Goal: Task Accomplishment & Management: Use online tool/utility

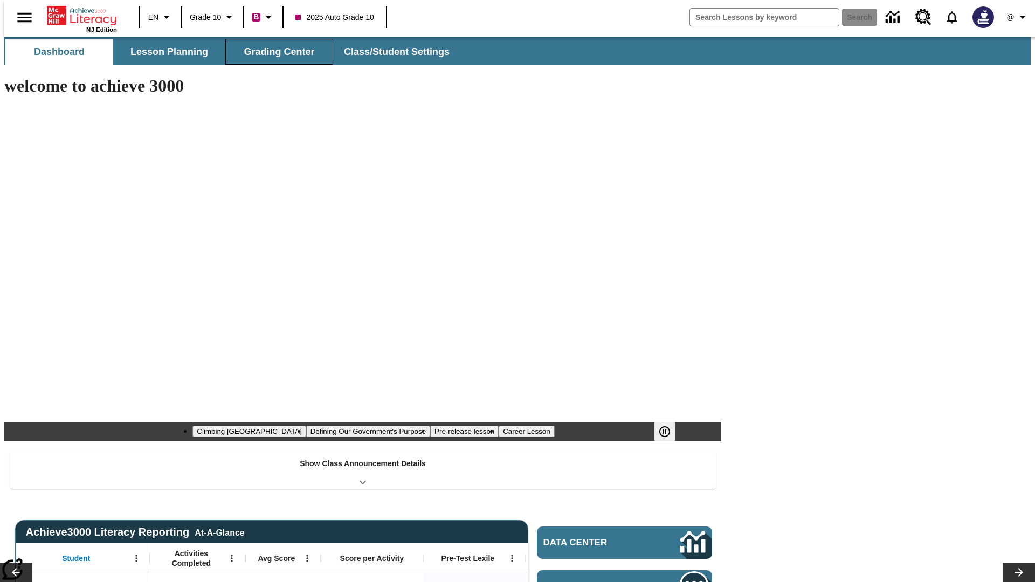
click at [275, 52] on button "Grading Center" at bounding box center [279, 52] width 108 height 26
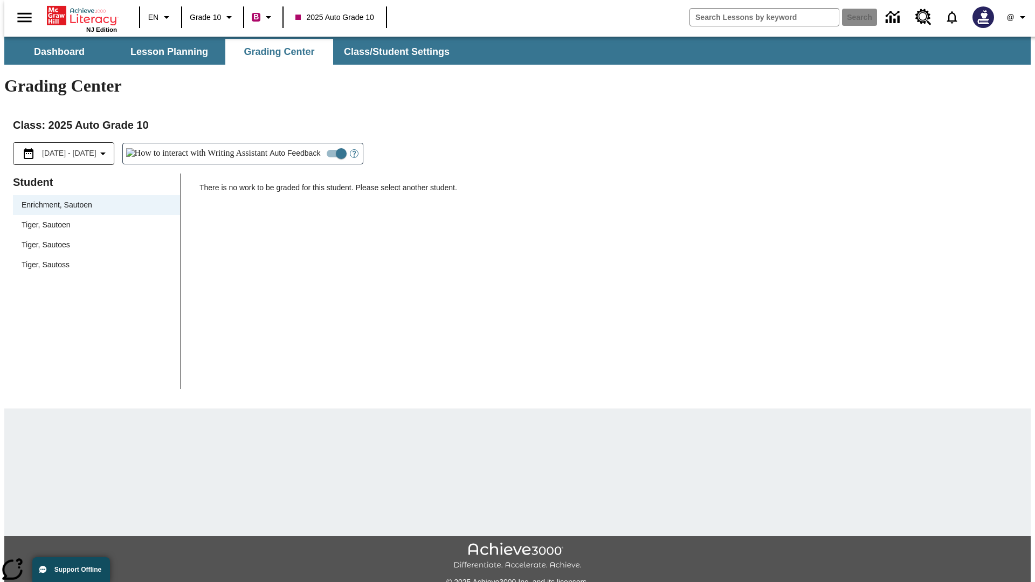
click at [93, 219] on span "Tiger, Sautoen" at bounding box center [97, 224] width 150 height 11
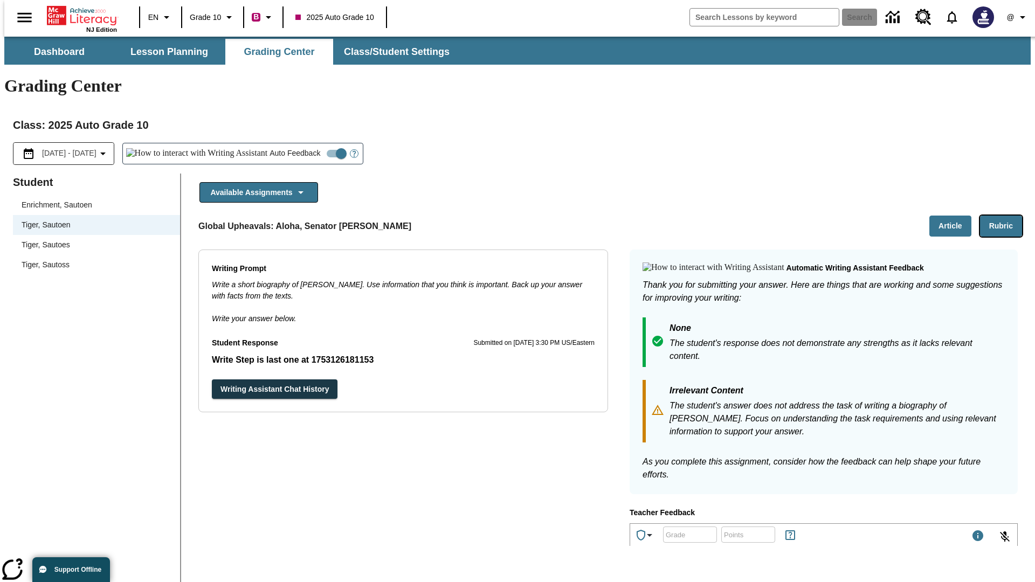
click at [1005, 216] on button "Rubric" at bounding box center [1001, 226] width 42 height 21
click at [954, 216] on button "Article" at bounding box center [950, 226] width 42 height 21
click at [160, 17] on icon "Language: EN, Select a language" at bounding box center [166, 17] width 13 height 13
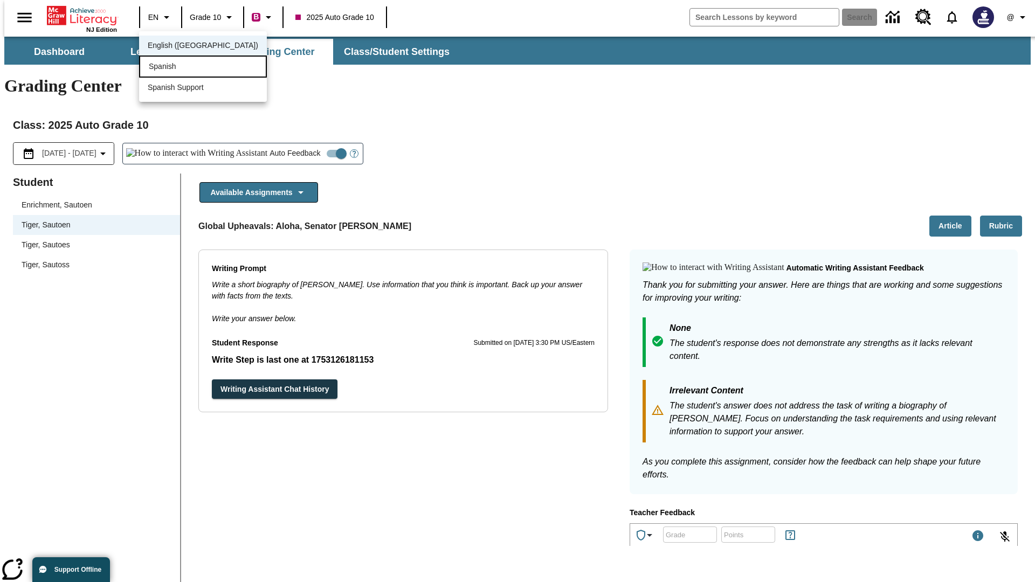
click at [179, 67] on div "Spanish" at bounding box center [203, 67] width 128 height 22
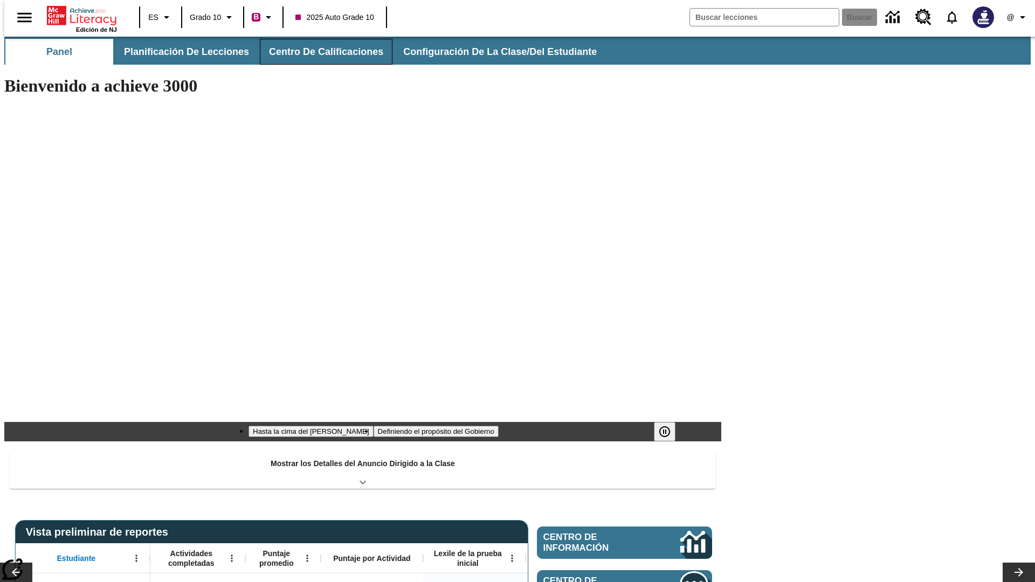
click at [317, 52] on button "Centro de calificaciones" at bounding box center [326, 52] width 133 height 26
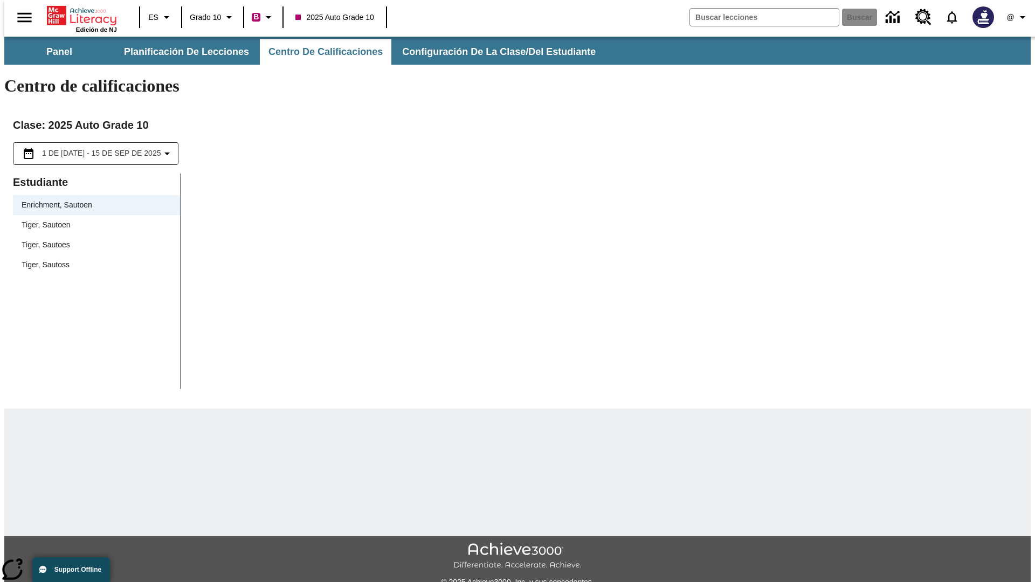
click at [93, 219] on span "Tiger, Sautoen" at bounding box center [97, 224] width 150 height 11
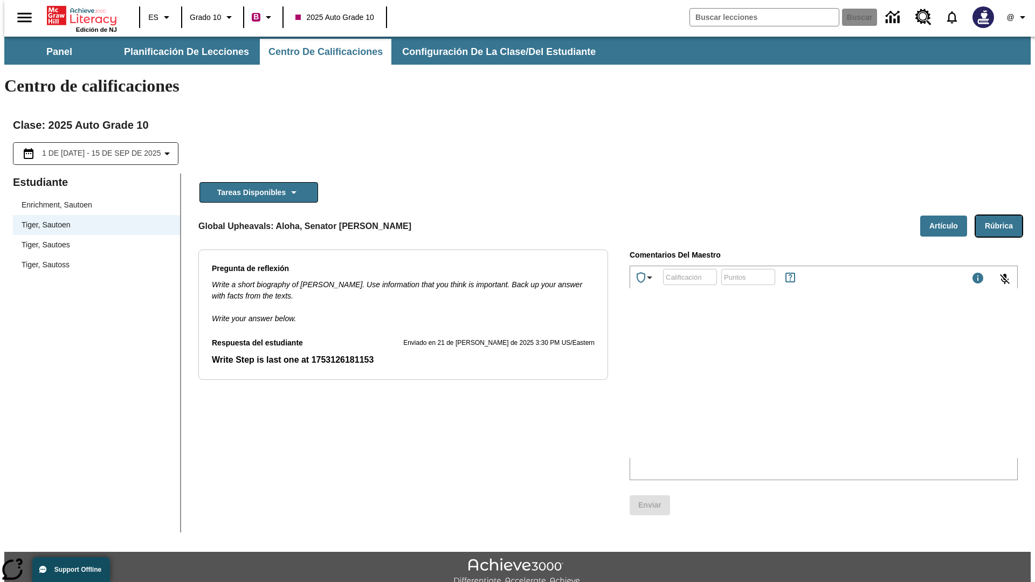
click at [1003, 216] on button "Rúbrica" at bounding box center [998, 226] width 46 height 21
click at [947, 216] on button "Artículo" at bounding box center [943, 226] width 47 height 21
